Goal: Task Accomplishment & Management: Use online tool/utility

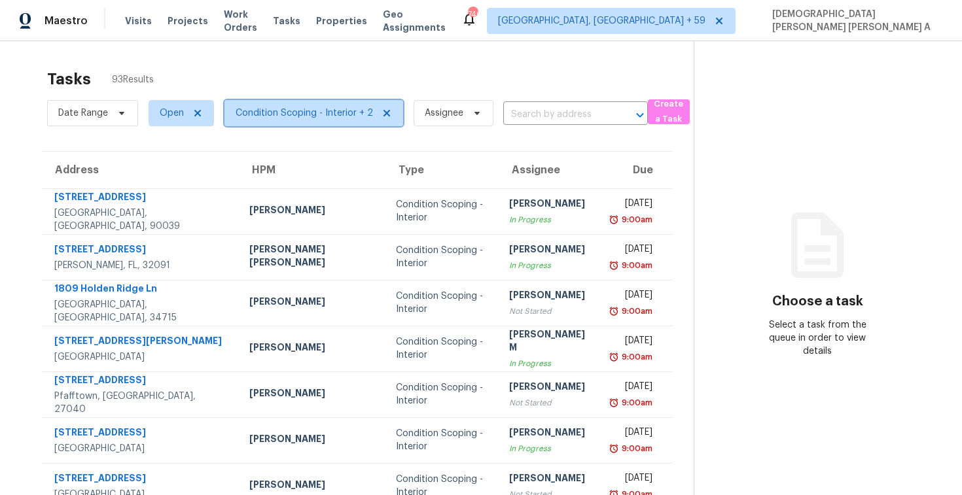
click at [238, 115] on span "Condition Scoping - Interior + 2" at bounding box center [304, 113] width 137 height 13
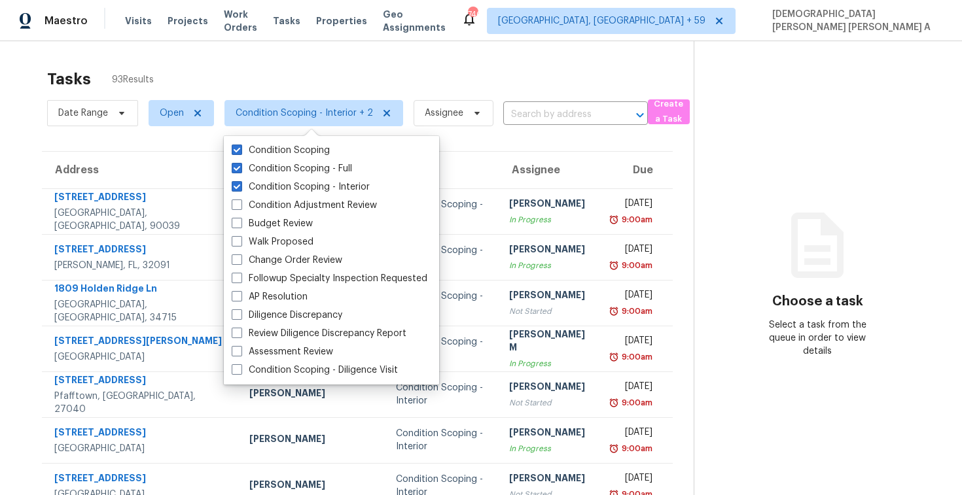
click at [245, 56] on div "Tasks 93 Results Date Range Open Condition Scoping - Interior + 2 Assignee ​ Cr…" at bounding box center [481, 361] width 962 height 641
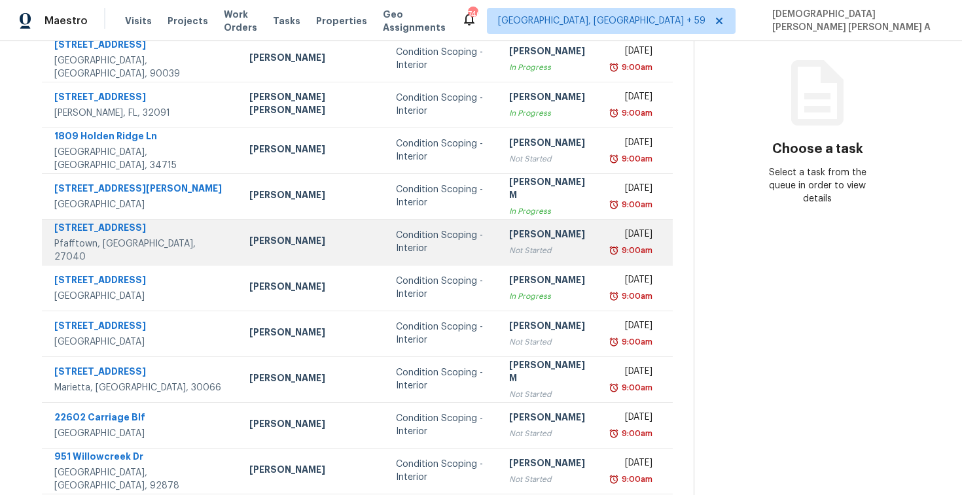
scroll to position [186, 0]
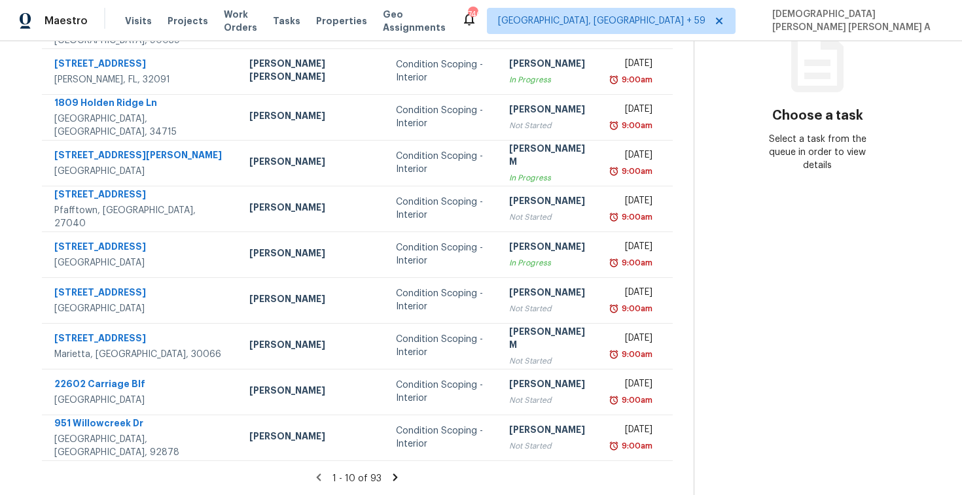
click at [389, 478] on icon at bounding box center [395, 478] width 12 height 12
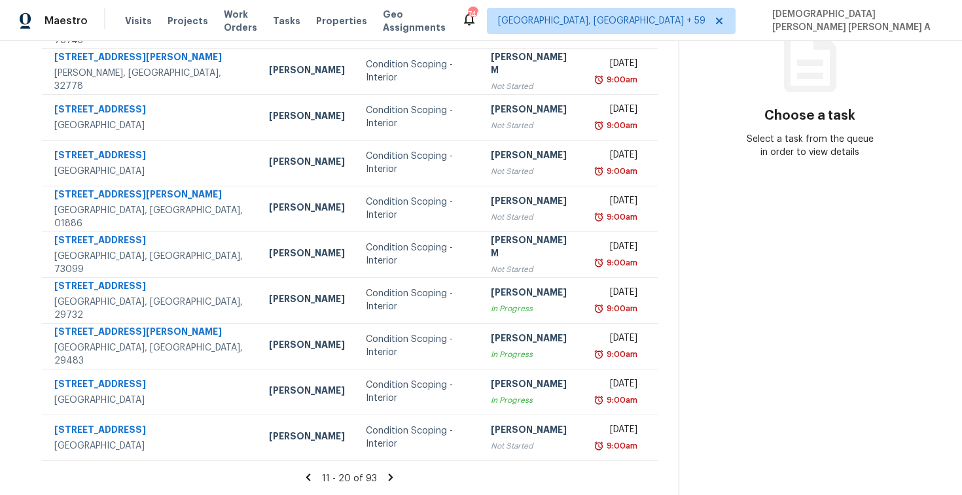
click at [385, 478] on icon at bounding box center [391, 478] width 12 height 12
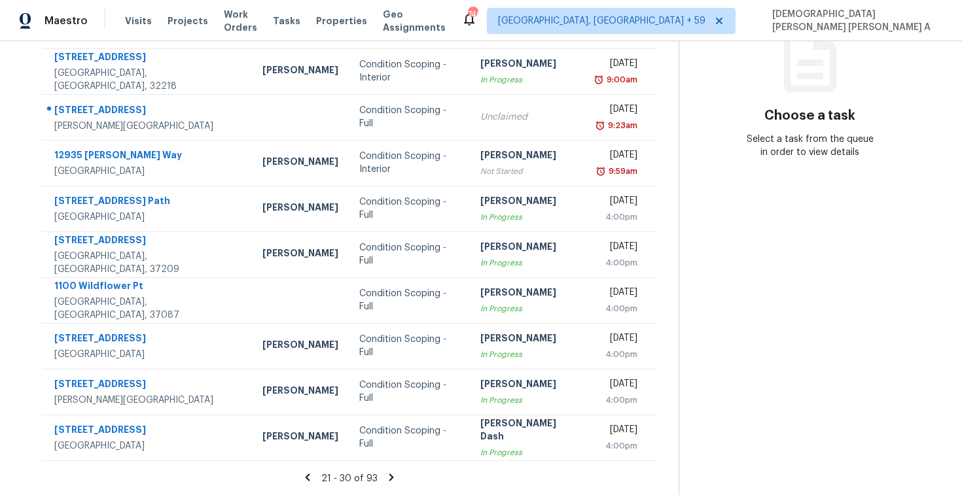
click at [385, 478] on icon at bounding box center [391, 478] width 12 height 12
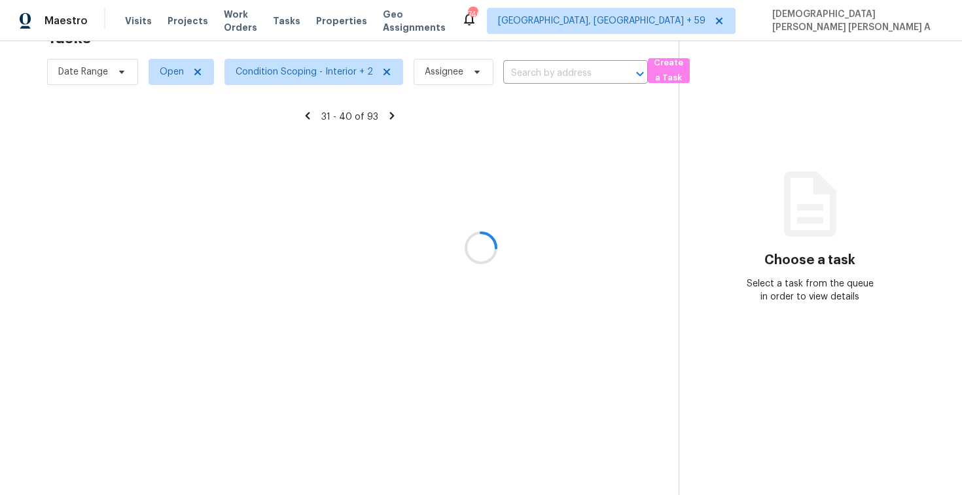
scroll to position [186, 0]
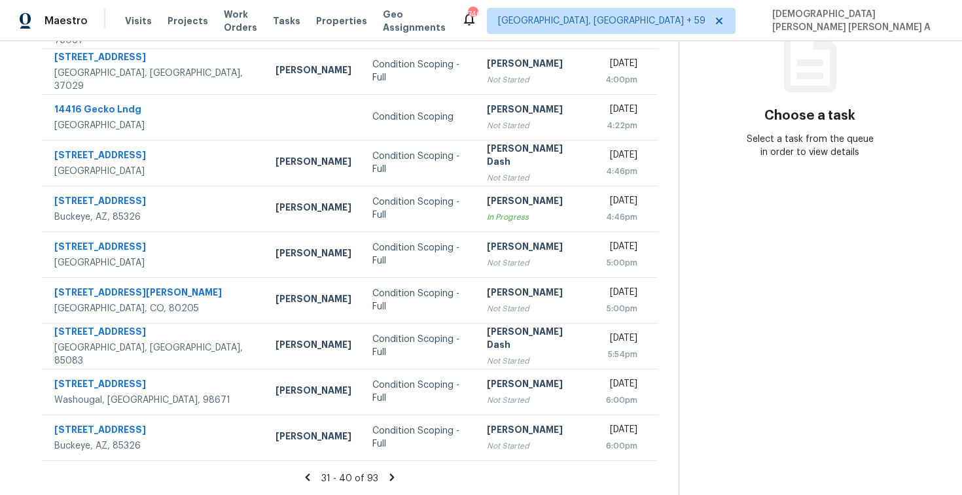
click at [386, 478] on icon at bounding box center [392, 478] width 12 height 12
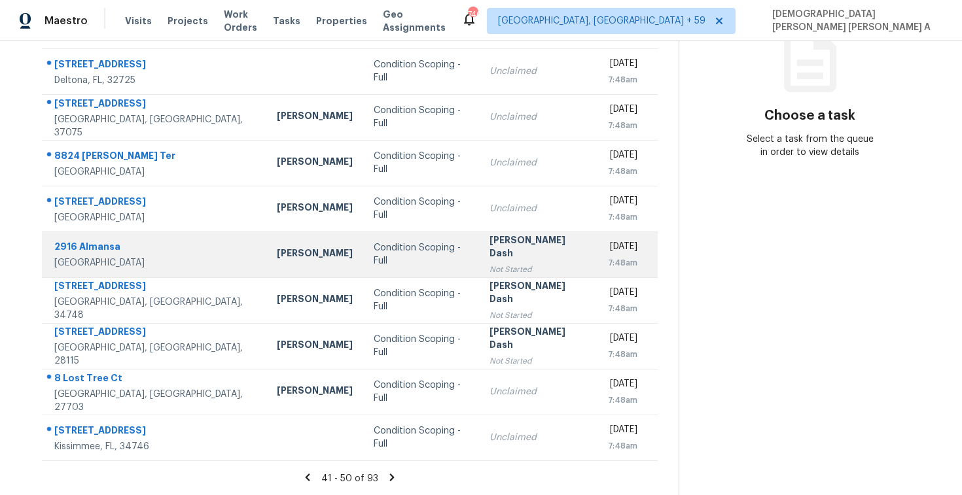
scroll to position [177, 0]
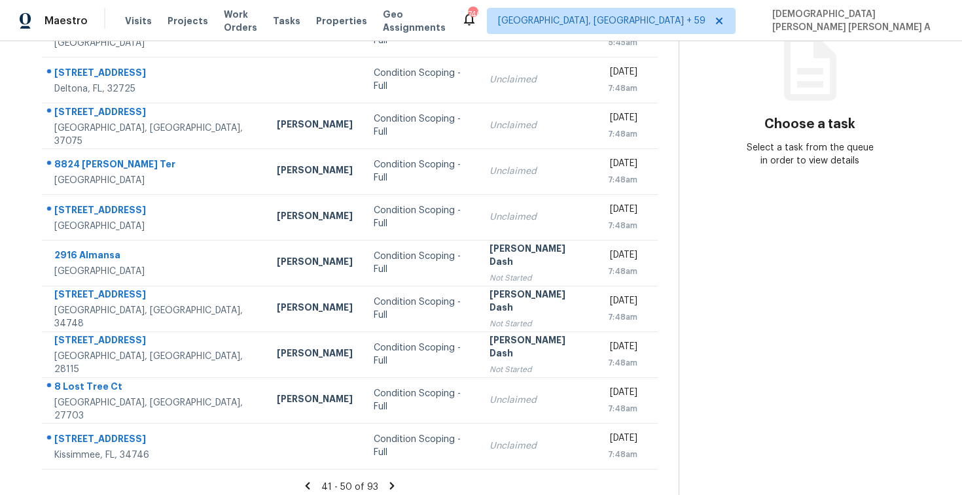
click at [391, 487] on icon at bounding box center [392, 486] width 12 height 12
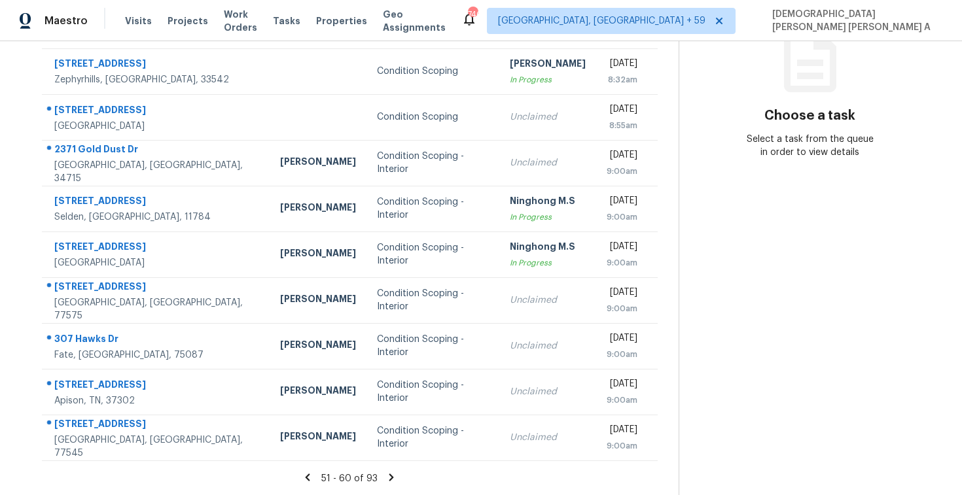
scroll to position [97, 0]
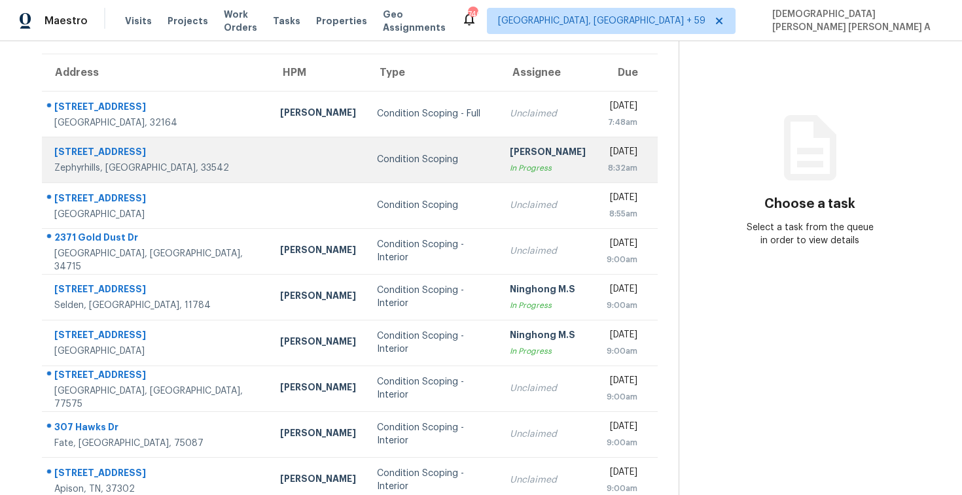
click at [510, 158] on div "[PERSON_NAME]" at bounding box center [548, 153] width 76 height 16
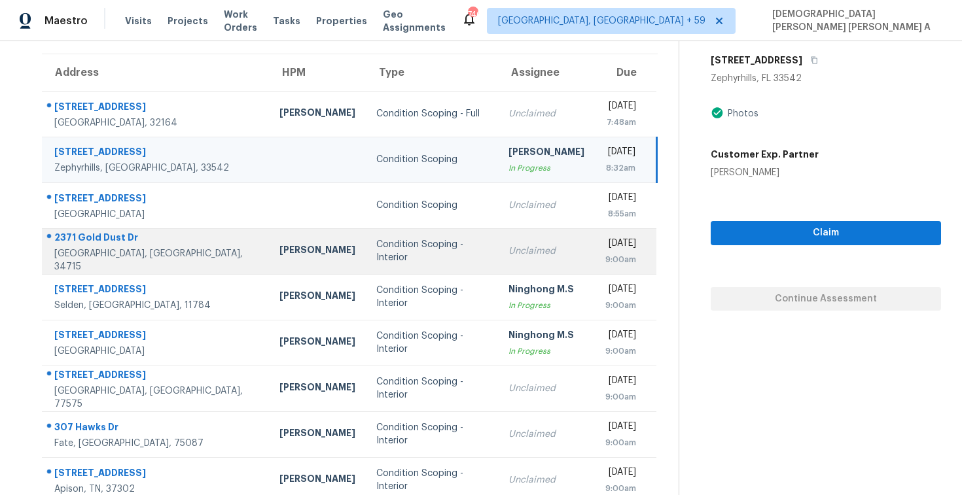
scroll to position [186, 0]
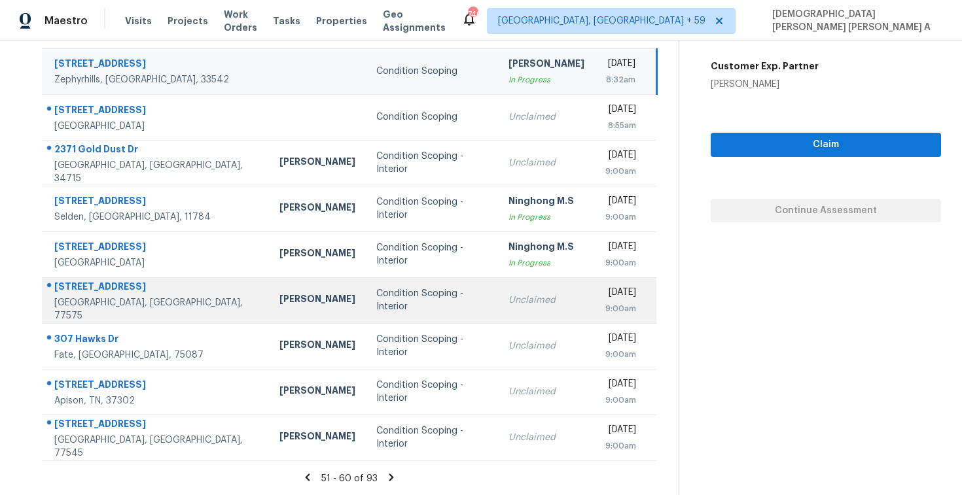
click at [402, 297] on div "Condition Scoping - Interior" at bounding box center [431, 300] width 111 height 26
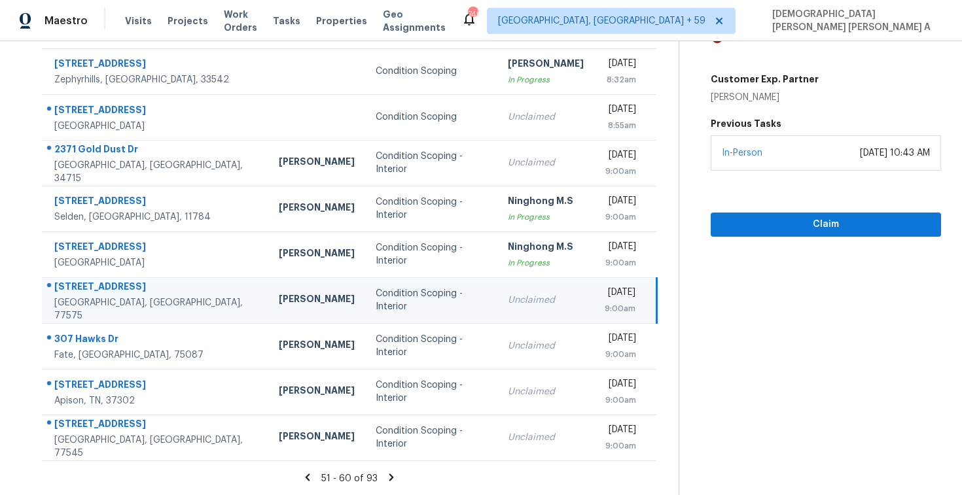
click at [391, 475] on icon at bounding box center [391, 478] width 12 height 12
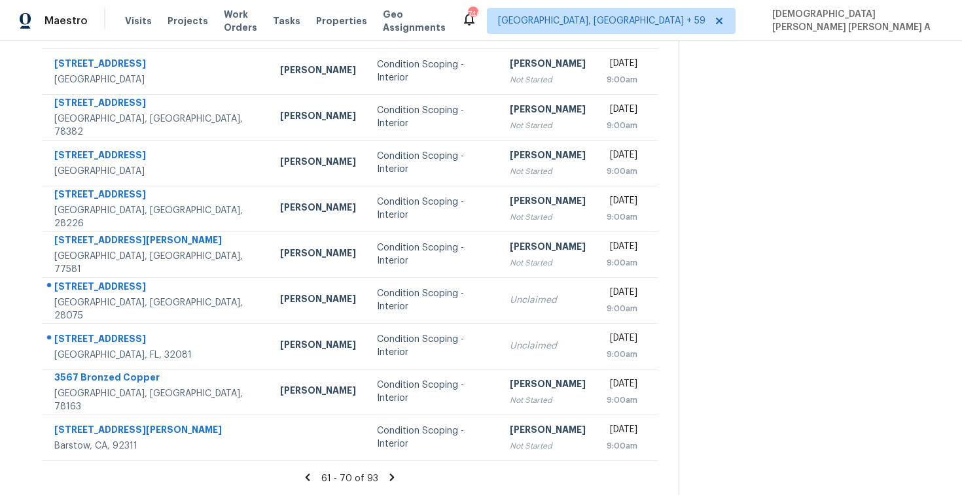
click at [391, 473] on icon at bounding box center [392, 478] width 12 height 12
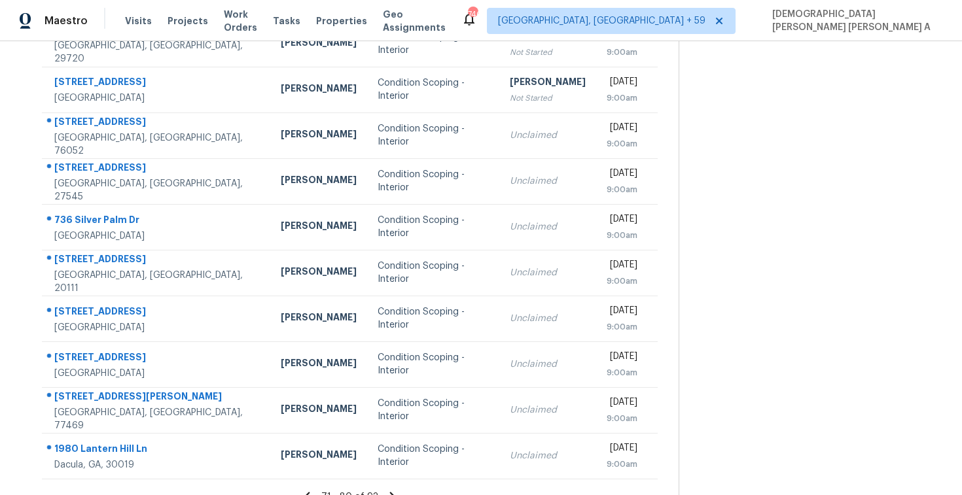
scroll to position [166, 0]
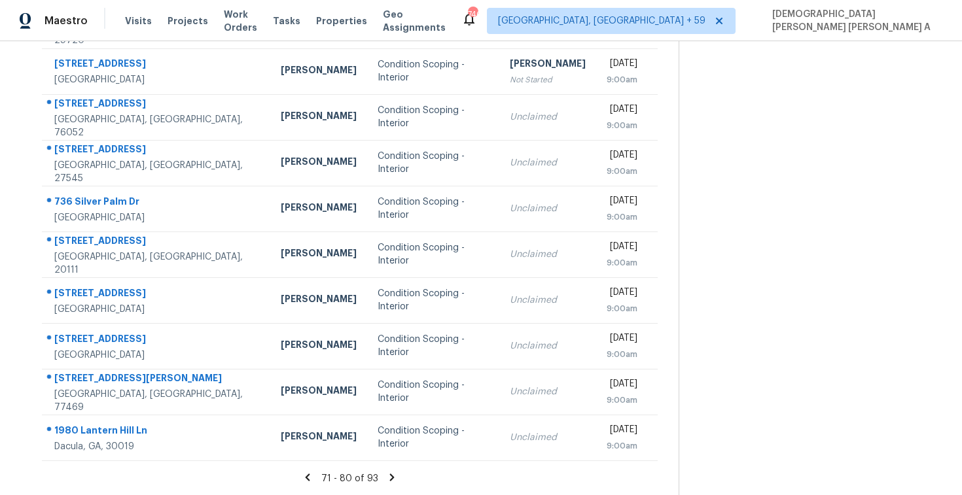
click at [390, 475] on icon at bounding box center [392, 477] width 5 height 7
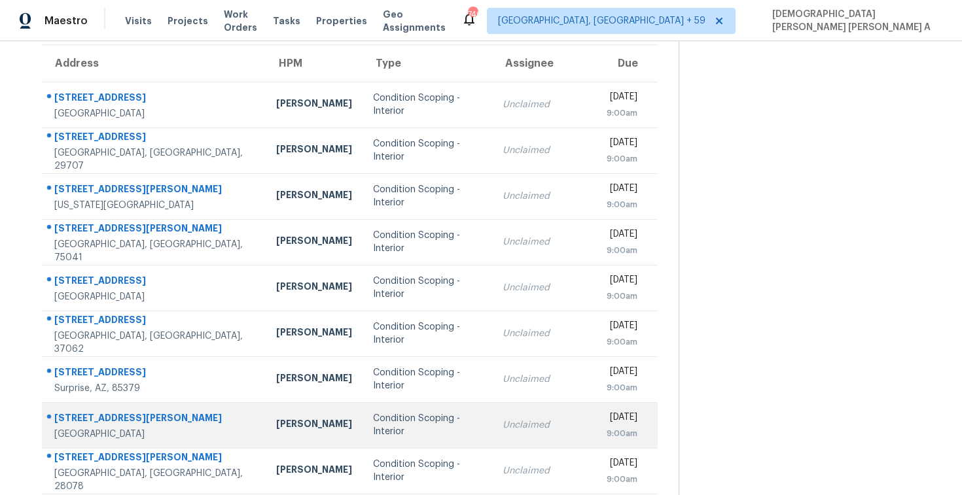
scroll to position [186, 0]
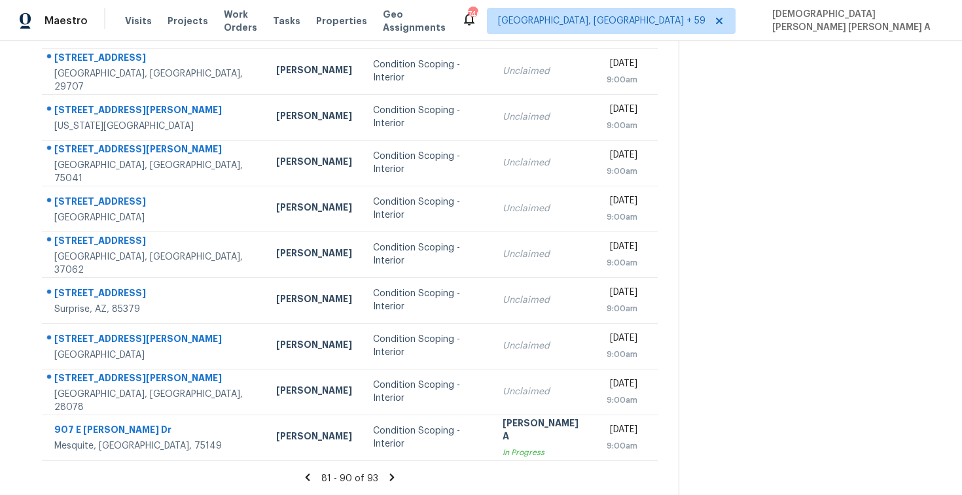
click at [393, 474] on icon at bounding box center [392, 478] width 12 height 12
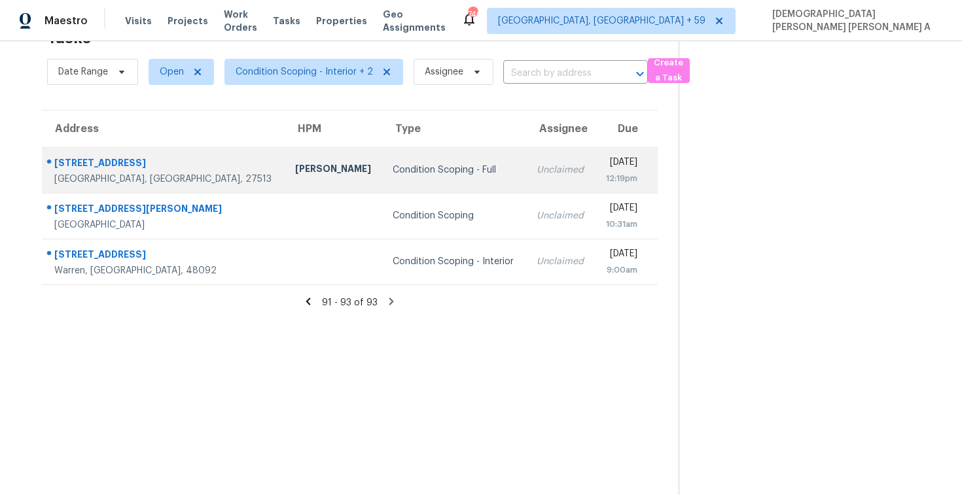
click at [382, 160] on td "Condition Scoping - Full" at bounding box center [453, 170] width 143 height 46
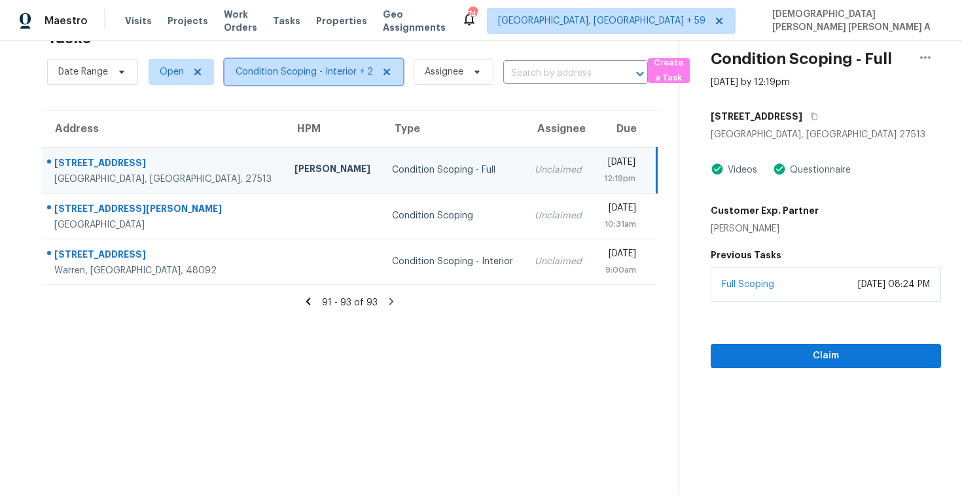
click at [327, 79] on span "Condition Scoping - Interior + 2" at bounding box center [313, 72] width 179 height 26
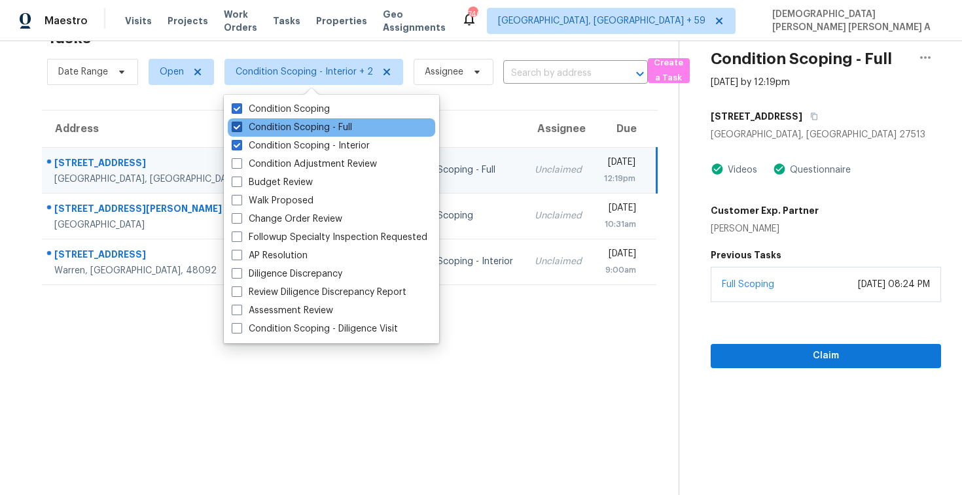
click at [299, 124] on label "Condition Scoping - Full" at bounding box center [292, 127] width 120 height 13
click at [240, 124] on input "Condition Scoping - Full" at bounding box center [236, 125] width 9 height 9
checkbox input "false"
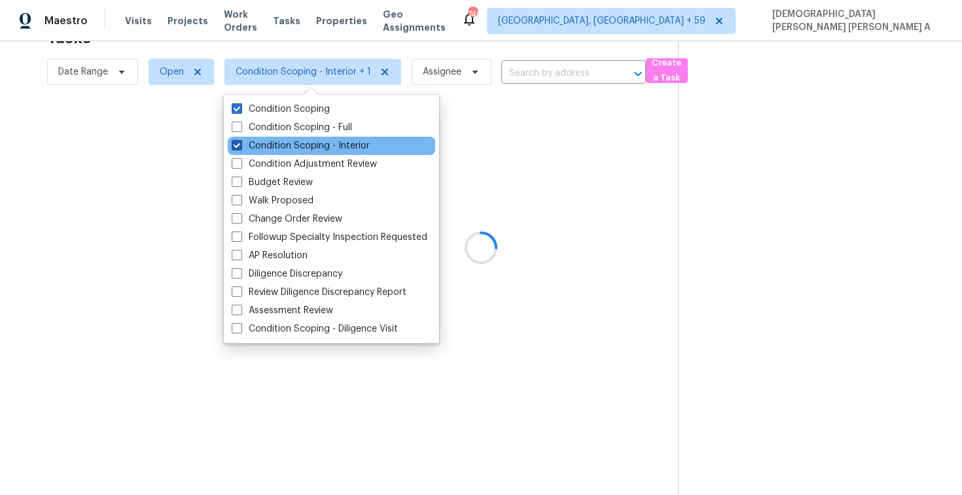
click at [289, 144] on label "Condition Scoping - Interior" at bounding box center [301, 145] width 138 height 13
click at [240, 144] on input "Condition Scoping - Interior" at bounding box center [236, 143] width 9 height 9
checkbox input "false"
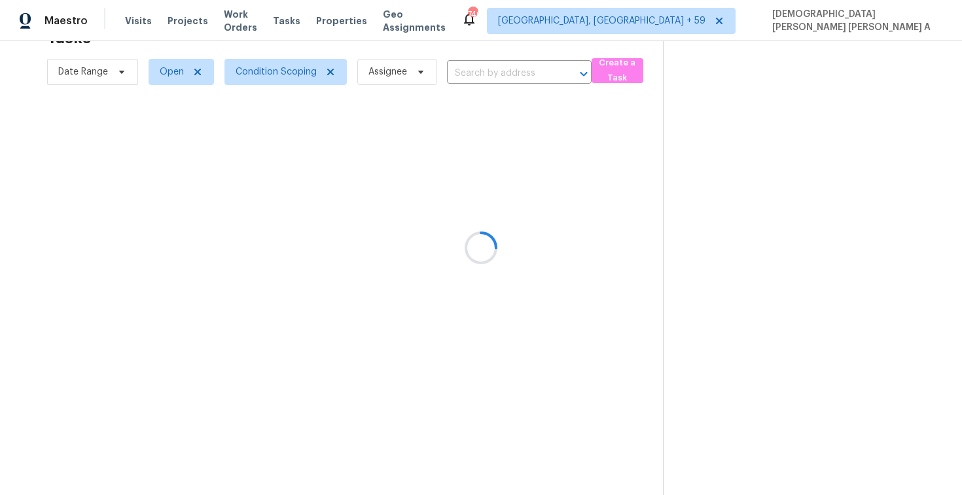
click at [327, 45] on div at bounding box center [481, 247] width 962 height 495
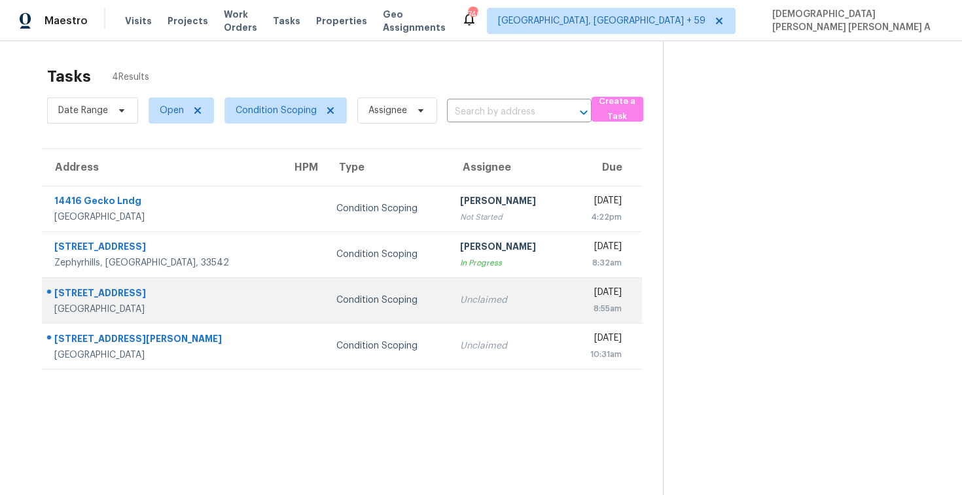
scroll to position [3, 0]
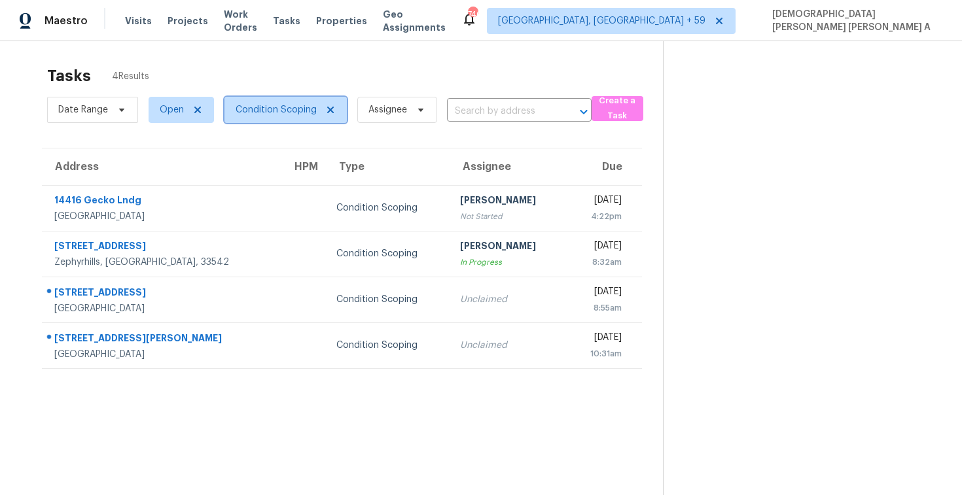
click at [259, 107] on span "Condition Scoping" at bounding box center [276, 109] width 81 height 13
click at [264, 92] on div "Tasks 4 Results" at bounding box center [355, 76] width 616 height 34
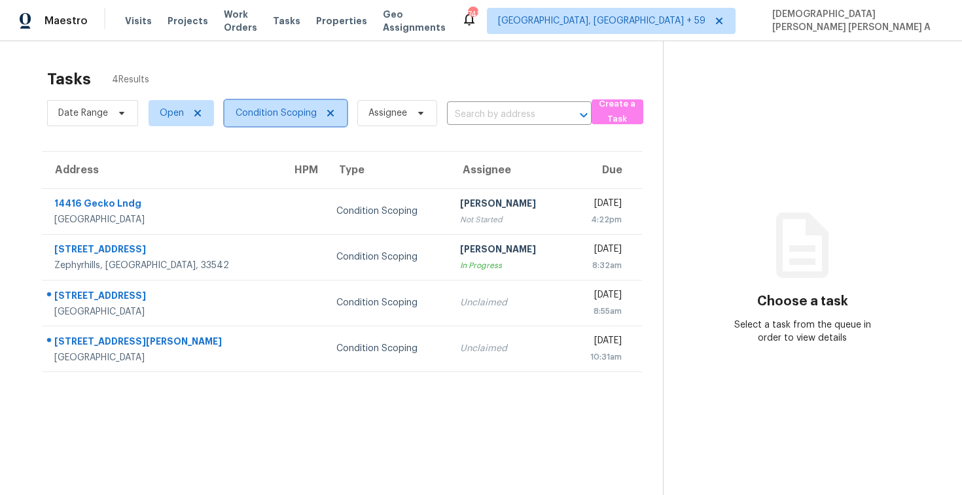
click at [253, 111] on span "Condition Scoping" at bounding box center [276, 113] width 81 height 13
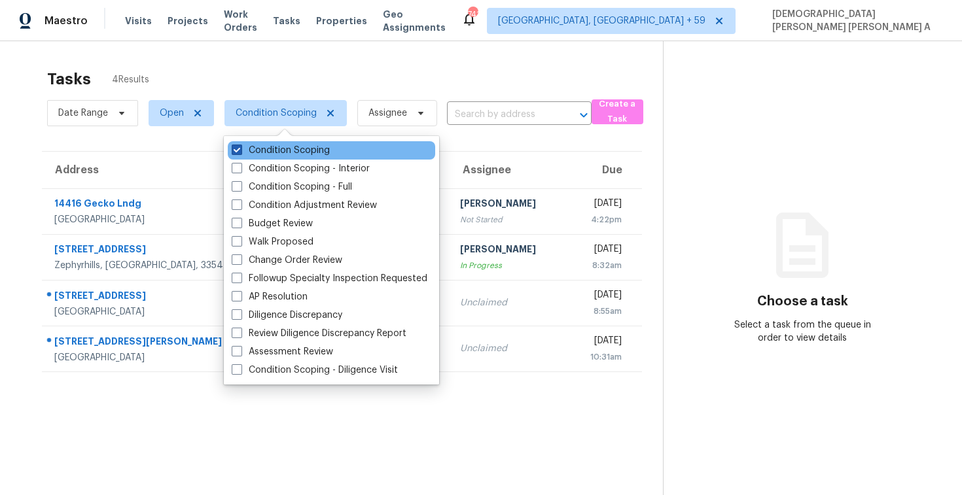
click at [255, 150] on label "Condition Scoping" at bounding box center [281, 150] width 98 height 13
click at [240, 150] on input "Condition Scoping" at bounding box center [236, 148] width 9 height 9
checkbox input "false"
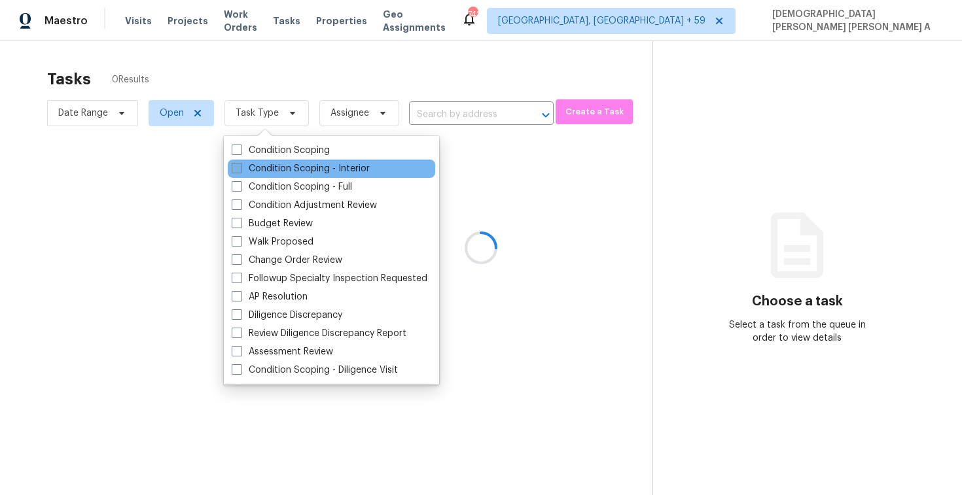
click at [255, 170] on label "Condition Scoping - Interior" at bounding box center [301, 168] width 138 height 13
click at [240, 170] on input "Condition Scoping - Interior" at bounding box center [236, 166] width 9 height 9
checkbox input "true"
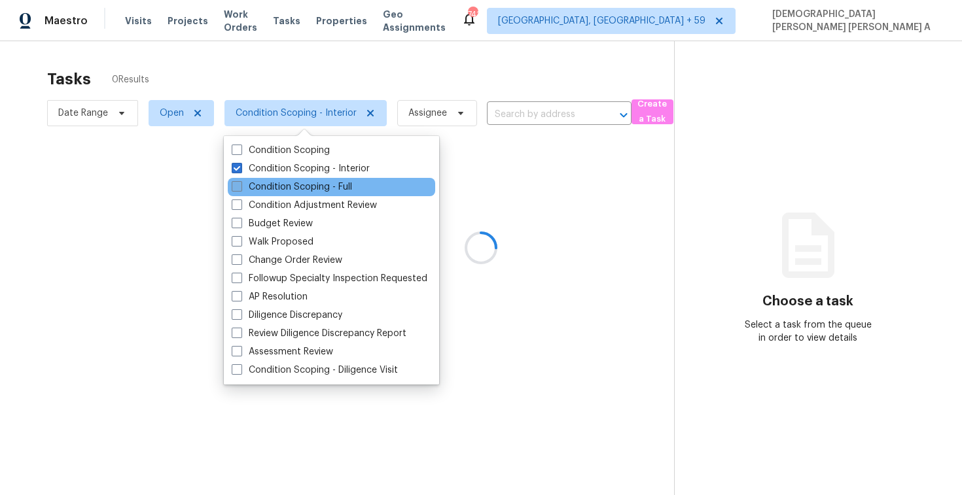
click at [255, 184] on label "Condition Scoping - Full" at bounding box center [292, 187] width 120 height 13
click at [240, 184] on input "Condition Scoping - Full" at bounding box center [236, 185] width 9 height 9
checkbox input "true"
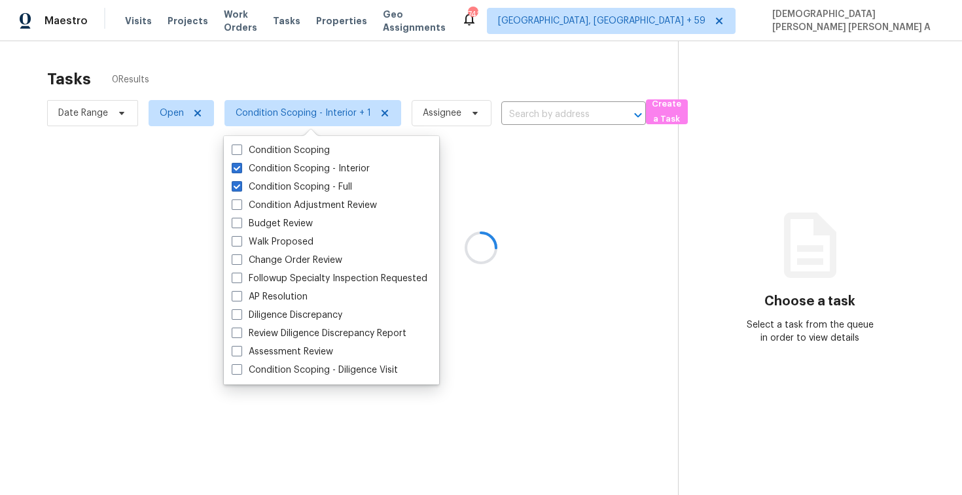
click at [290, 92] on div at bounding box center [481, 247] width 962 height 495
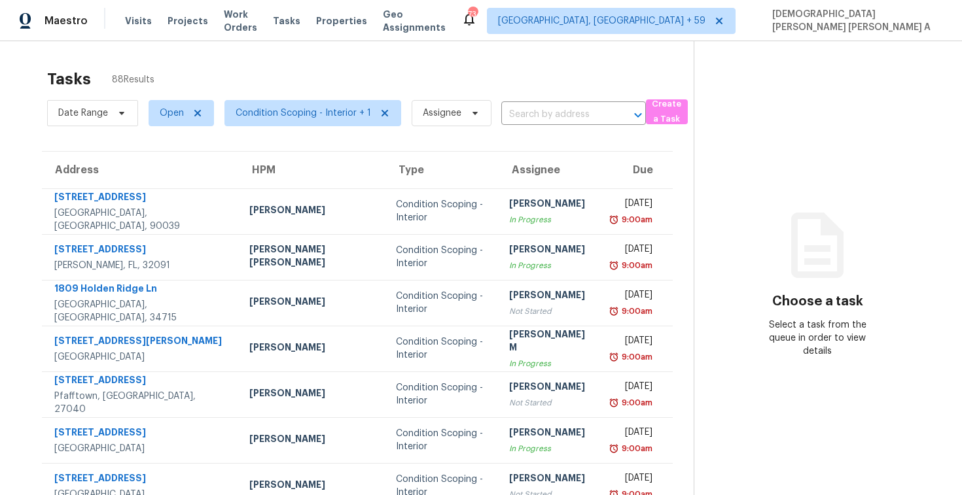
click at [395, 73] on div "Tasks 88 Results" at bounding box center [370, 79] width 646 height 34
click at [351, 122] on span "Condition Scoping - Interior + 1" at bounding box center [312, 113] width 177 height 26
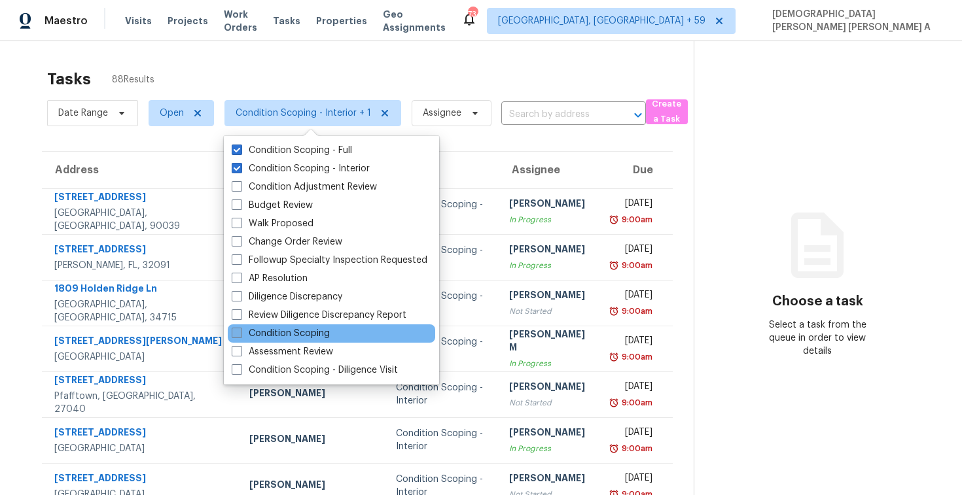
click at [287, 332] on label "Condition Scoping" at bounding box center [281, 333] width 98 height 13
click at [240, 332] on input "Condition Scoping" at bounding box center [236, 331] width 9 height 9
checkbox input "true"
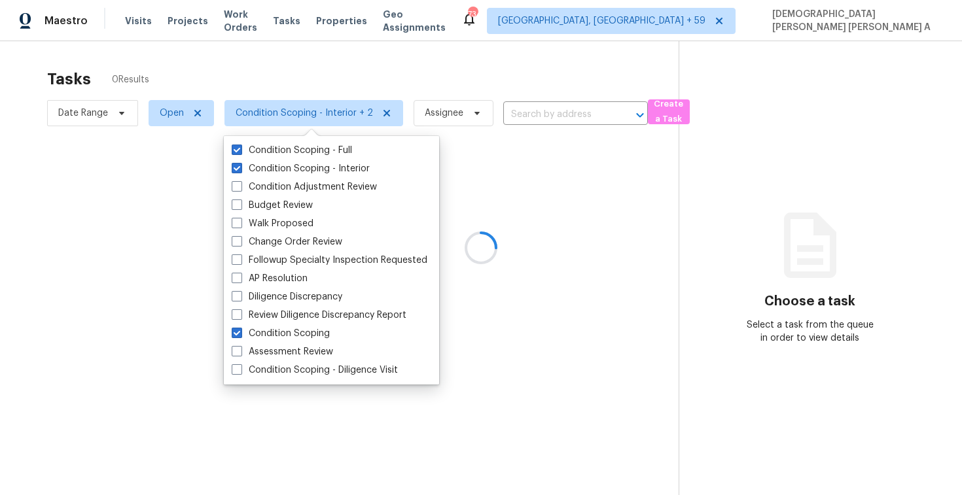
click at [302, 73] on div at bounding box center [481, 247] width 962 height 495
